Goal: Task Accomplishment & Management: Use online tool/utility

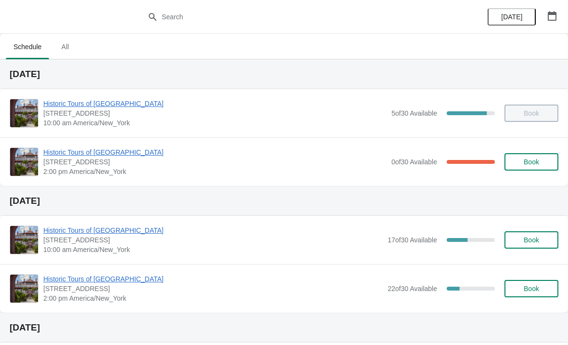
click at [533, 159] on span "Book" at bounding box center [531, 162] width 15 height 8
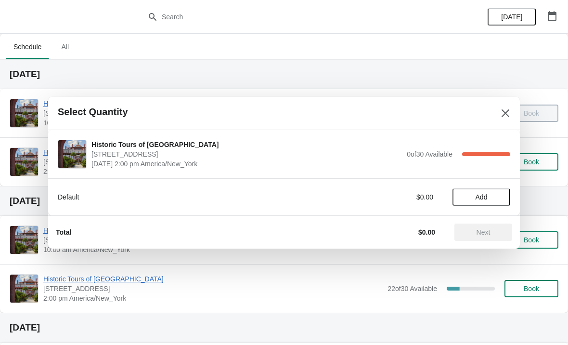
click at [492, 195] on span "Add" at bounding box center [481, 197] width 40 height 8
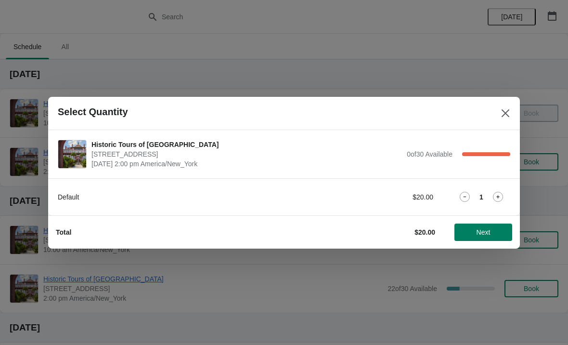
click at [490, 228] on span "Next" at bounding box center [484, 232] width 14 height 8
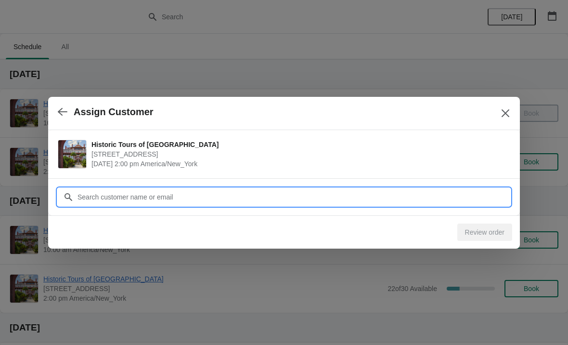
click at [285, 192] on input "Customer" at bounding box center [293, 196] width 433 height 17
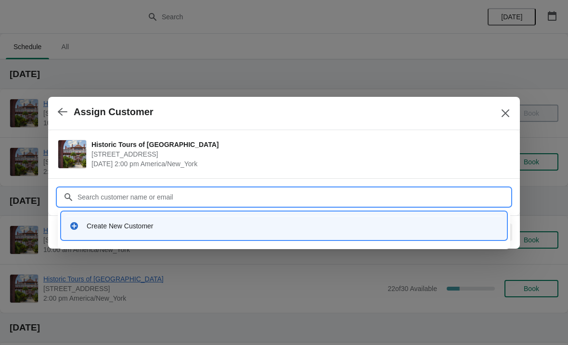
click at [188, 229] on div "Create New Customer" at bounding box center [293, 226] width 412 height 10
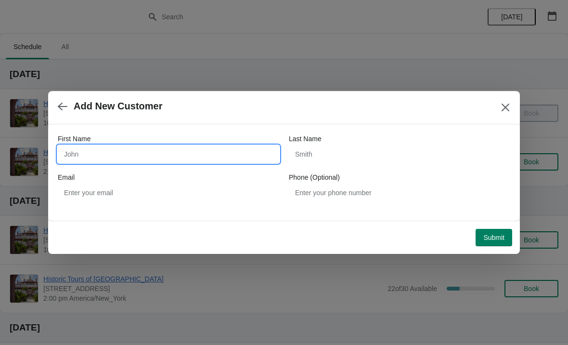
click at [136, 155] on input "First Name" at bounding box center [169, 153] width 222 height 17
type input "Theresa"
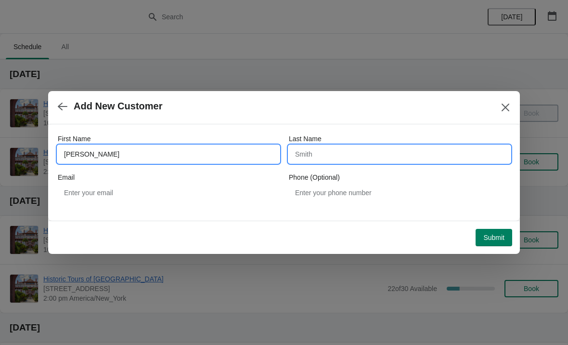
click at [389, 149] on input "Last Name" at bounding box center [400, 153] width 222 height 17
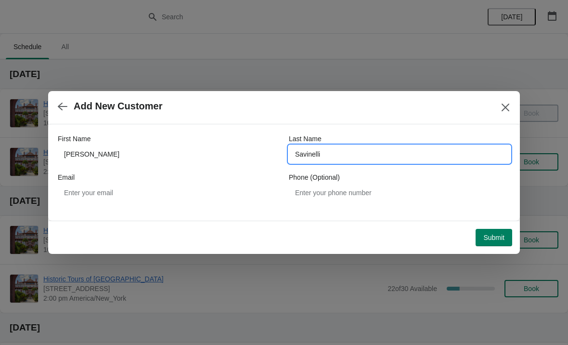
type input "Savinelli"
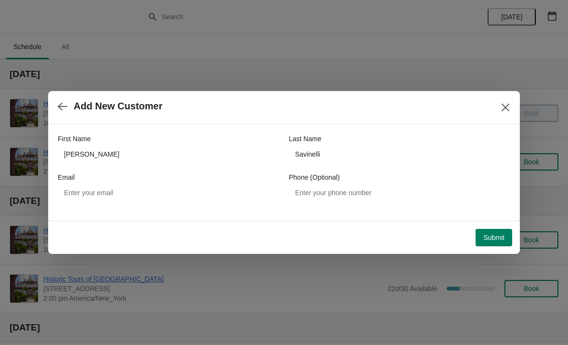
click at [498, 241] on span "Submit" at bounding box center [494, 238] width 21 height 8
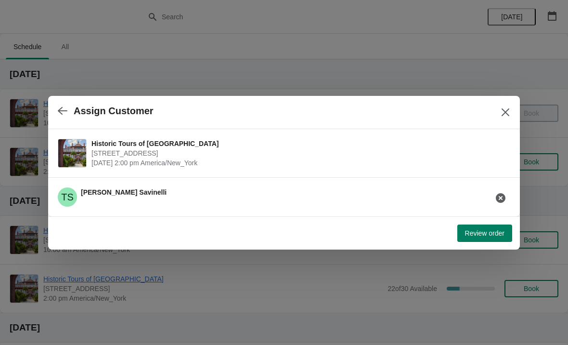
click at [479, 232] on span "Review order" at bounding box center [484, 233] width 39 height 8
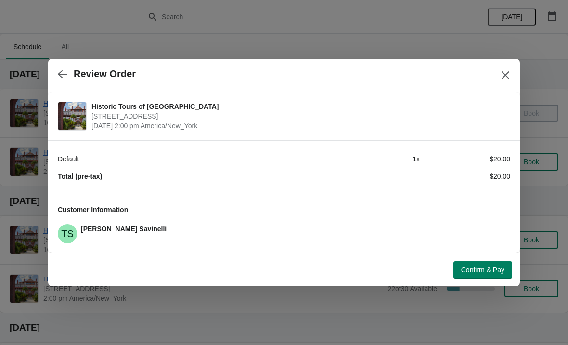
click at [474, 266] on span "Confirm & Pay" at bounding box center [482, 270] width 43 height 8
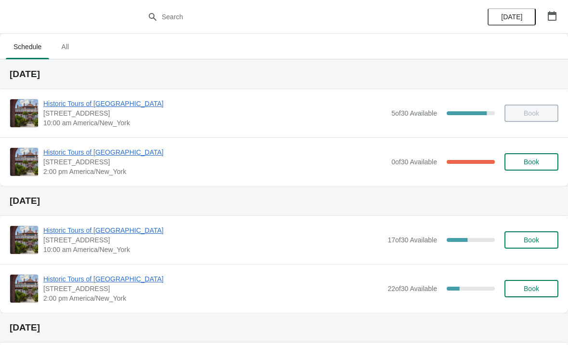
click at [524, 160] on span "Book" at bounding box center [531, 162] width 15 height 8
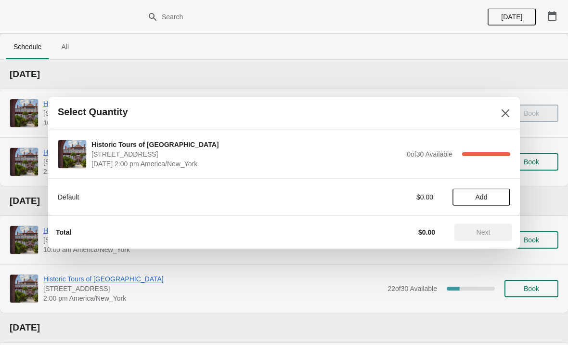
click at [488, 195] on span "Add" at bounding box center [481, 197] width 40 height 8
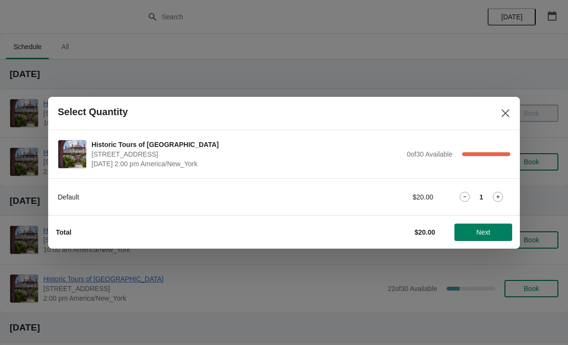
click at [470, 239] on button "Next" at bounding box center [484, 231] width 58 height 17
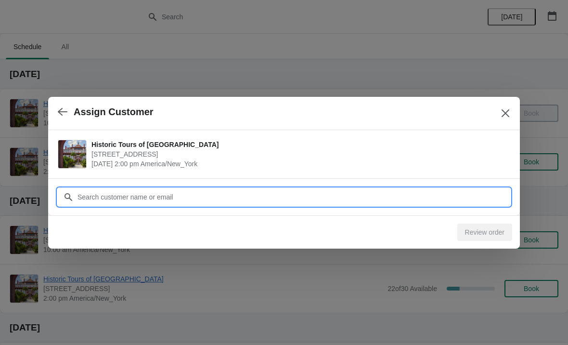
click at [379, 198] on input "Customer" at bounding box center [293, 196] width 433 height 17
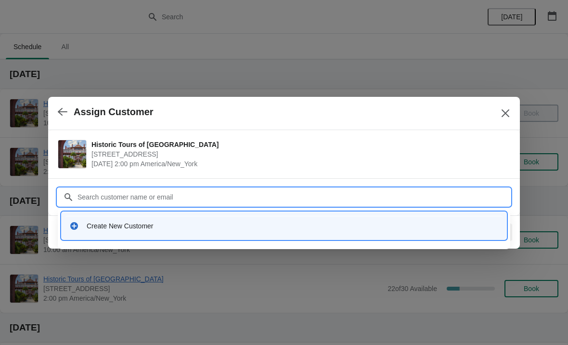
click at [213, 236] on div "Create New Customer" at bounding box center [284, 225] width 445 height 27
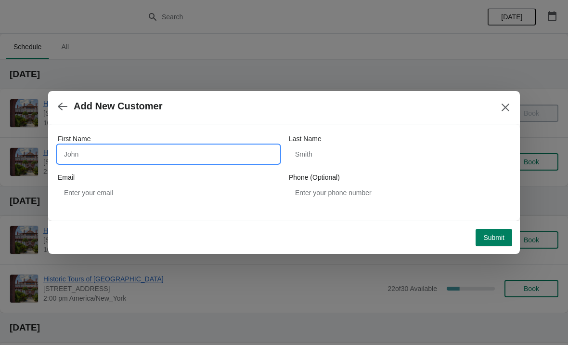
click at [166, 147] on input "First Name" at bounding box center [169, 153] width 222 height 17
type input "Sharon"
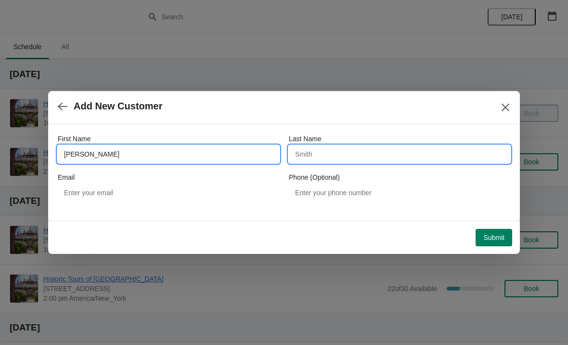
click at [382, 154] on input "Last Name" at bounding box center [400, 153] width 222 height 17
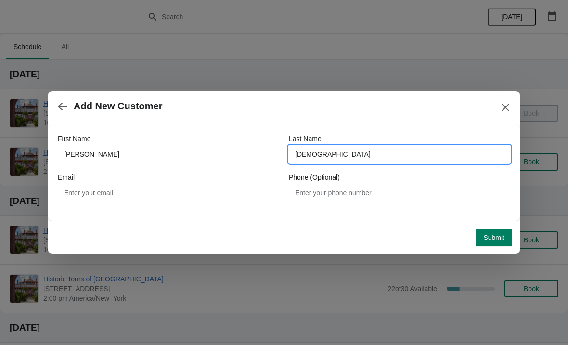
type input "Carlquist"
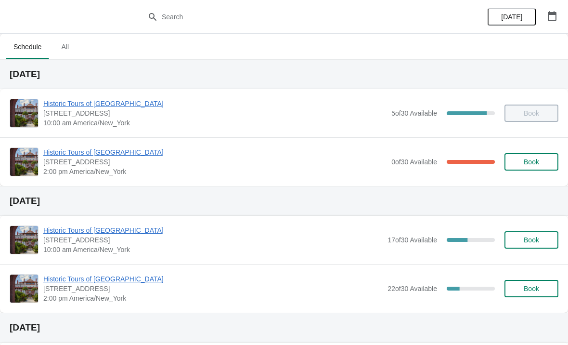
click at [528, 158] on span "Book" at bounding box center [531, 162] width 15 height 8
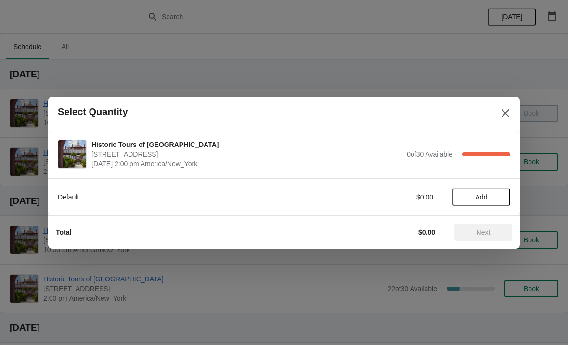
click at [495, 193] on span "Add" at bounding box center [481, 197] width 40 height 8
click at [491, 234] on span "Next" at bounding box center [483, 232] width 42 height 8
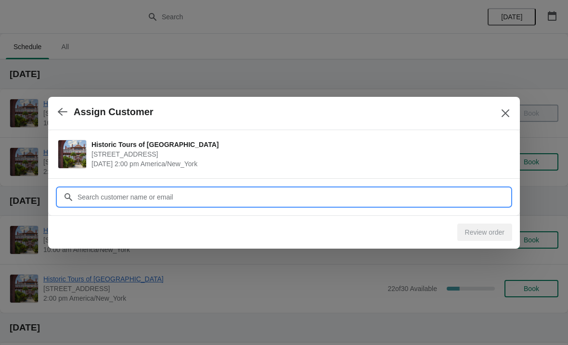
click at [444, 196] on input "Customer" at bounding box center [293, 196] width 433 height 17
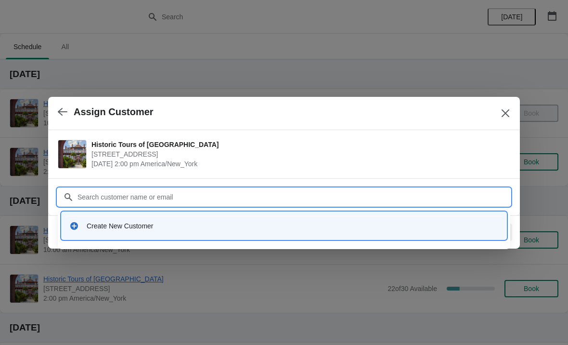
click at [222, 227] on div "Create New Customer" at bounding box center [293, 226] width 412 height 10
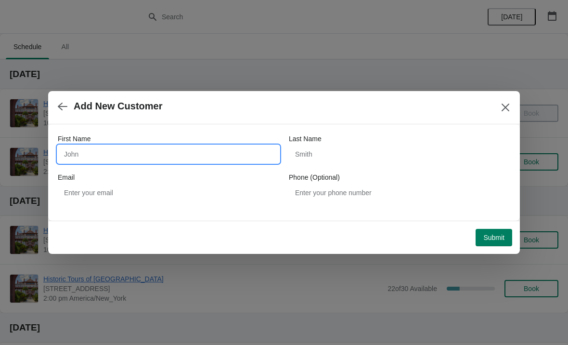
click at [193, 146] on input "First Name" at bounding box center [169, 153] width 222 height 17
type input "Trish"
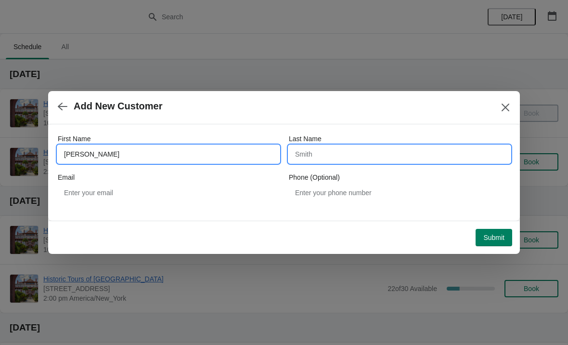
click at [395, 150] on input "Last Name" at bounding box center [400, 153] width 222 height 17
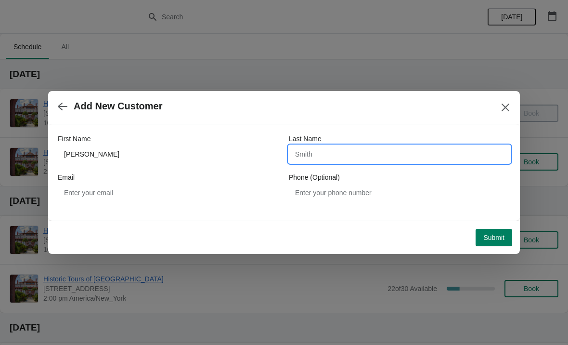
type input "O"
click at [318, 158] on input "Holy cross" at bounding box center [400, 153] width 222 height 17
type input "Holycross"
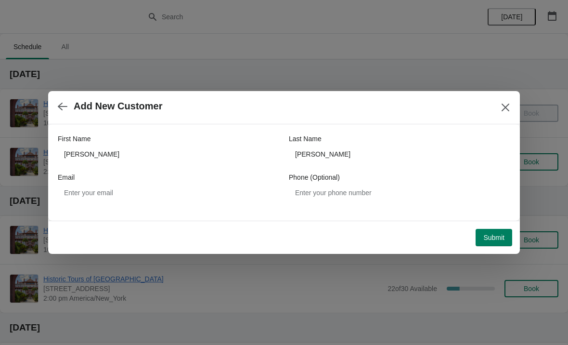
click at [497, 236] on span "Submit" at bounding box center [494, 238] width 21 height 8
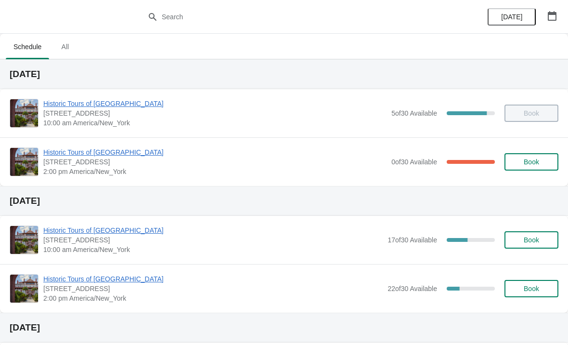
click at [536, 165] on span "Book" at bounding box center [531, 162] width 15 height 8
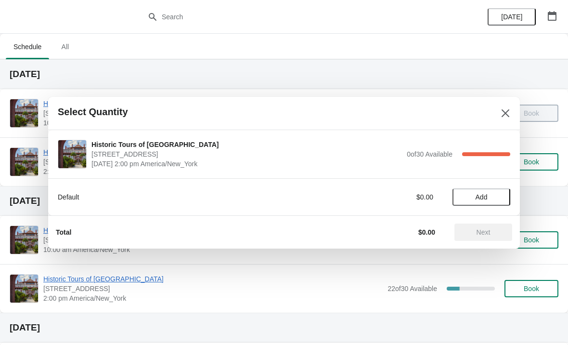
click at [492, 200] on span "Add" at bounding box center [481, 197] width 40 height 8
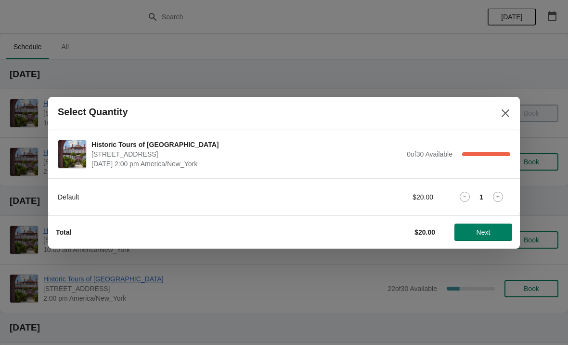
click at [501, 201] on icon at bounding box center [498, 197] width 10 height 10
click at [500, 233] on span "Next" at bounding box center [483, 232] width 42 height 8
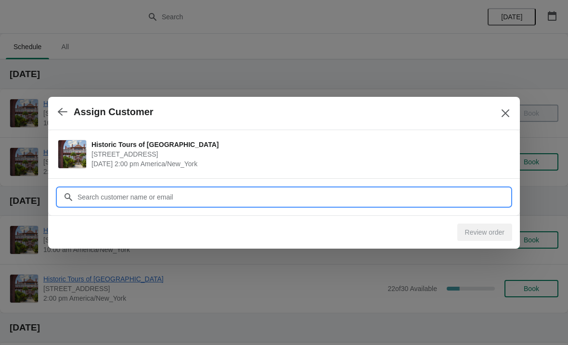
click at [247, 200] on input "Customer" at bounding box center [293, 196] width 433 height 17
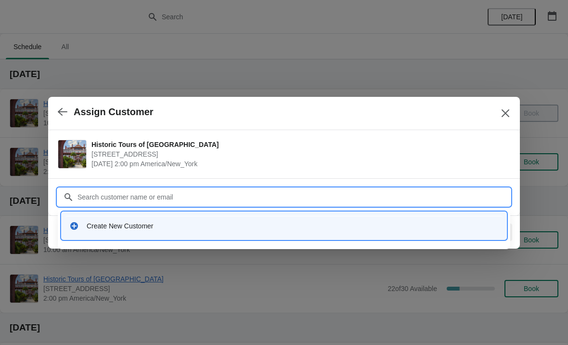
click at [175, 231] on div "Create New Customer" at bounding box center [283, 226] width 437 height 20
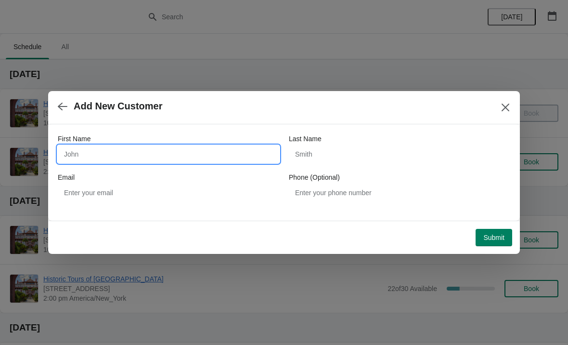
click at [166, 162] on input "First Name" at bounding box center [169, 153] width 222 height 17
type input "Gloria"
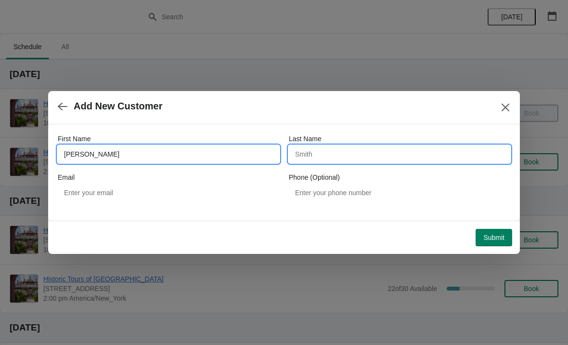
click at [424, 156] on input "Last Name" at bounding box center [400, 153] width 222 height 17
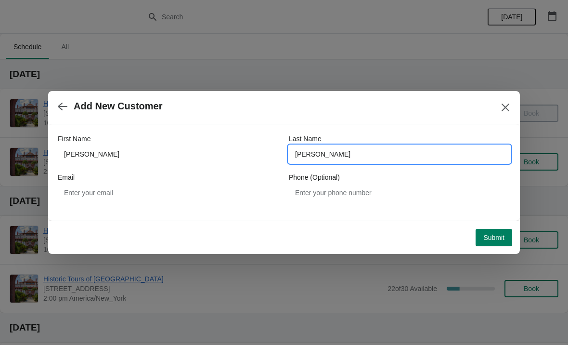
type input "Lozianl"
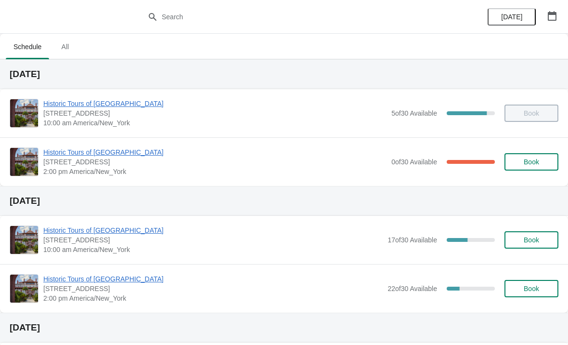
click at [100, 151] on span "Historic Tours of [GEOGRAPHIC_DATA]" at bounding box center [214, 152] width 343 height 10
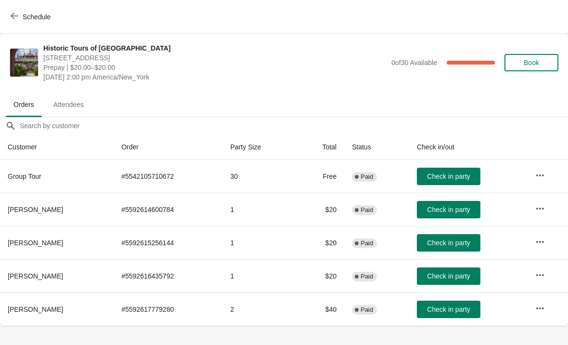
click at [536, 210] on button "button" at bounding box center [540, 208] width 17 height 17
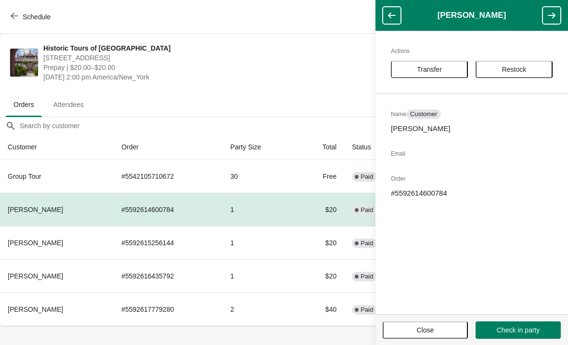
click at [304, 82] on div "Historic Tours of [GEOGRAPHIC_DATA] [STREET_ADDRESS][PERSON_NAME] Prepay | $20.…" at bounding box center [284, 63] width 568 height 58
click at [517, 77] on button "Restock" at bounding box center [514, 69] width 77 height 17
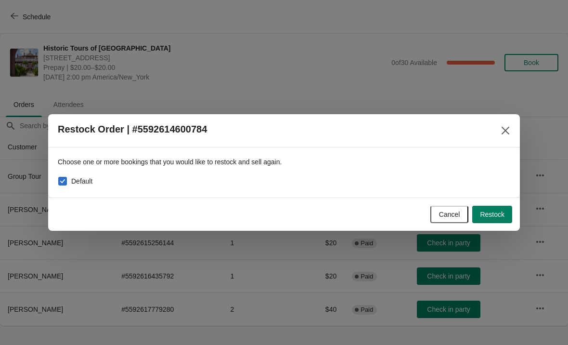
click at [508, 131] on icon "Close" at bounding box center [506, 131] width 10 height 10
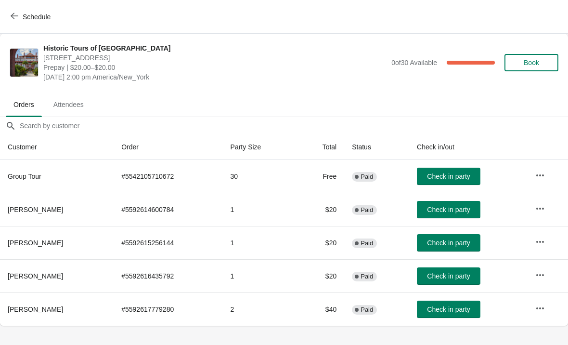
click at [48, 275] on span "[PERSON_NAME]" at bounding box center [35, 276] width 55 height 8
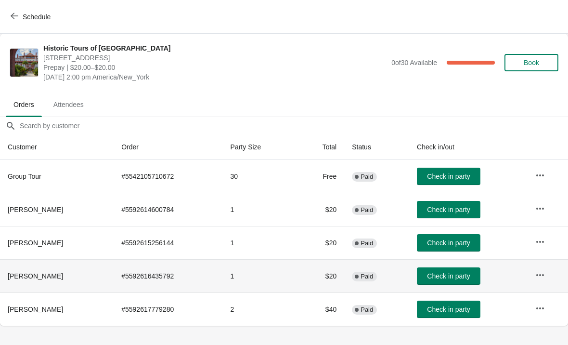
click at [36, 275] on span "[PERSON_NAME]" at bounding box center [35, 276] width 55 height 8
click at [549, 275] on button "button" at bounding box center [540, 274] width 17 height 17
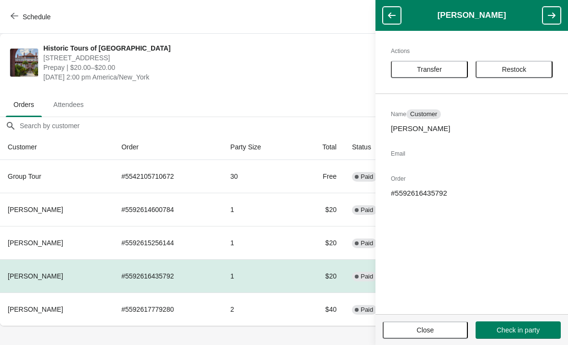
click at [513, 71] on span "Restock" at bounding box center [514, 69] width 25 height 8
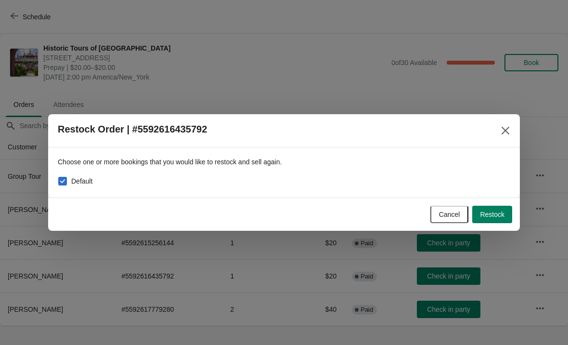
click at [497, 217] on span "Restock" at bounding box center [492, 214] width 25 height 8
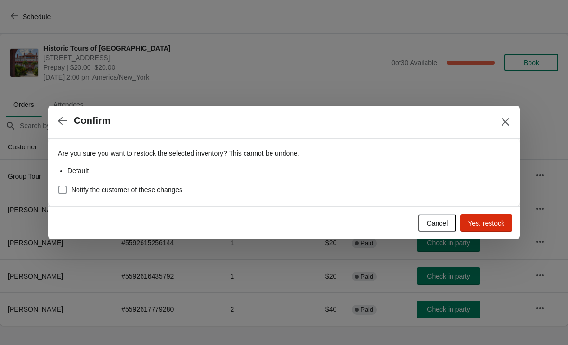
click at [486, 225] on span "Yes, restock" at bounding box center [486, 223] width 37 height 8
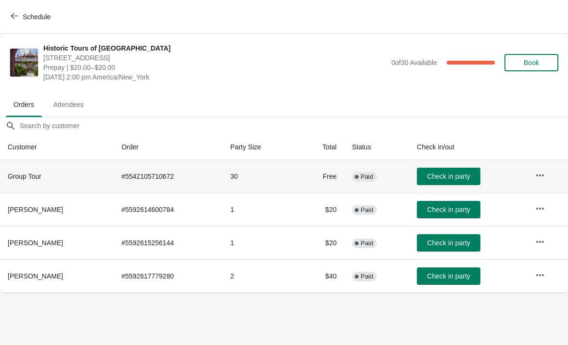
click at [146, 178] on td "# 5542105710672" at bounding box center [168, 176] width 109 height 33
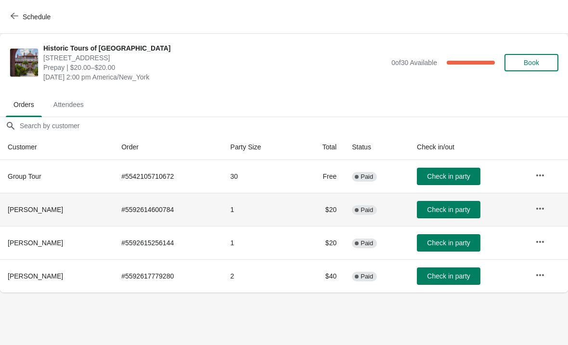
click at [140, 210] on td "# 5592614600784" at bounding box center [168, 209] width 109 height 33
click at [143, 215] on td "# 5592614600784" at bounding box center [168, 209] width 109 height 33
click at [157, 212] on td "# 5592614600784" at bounding box center [168, 209] width 109 height 33
click at [21, 17] on span "Schedule" at bounding box center [32, 16] width 38 height 9
